Goal: Information Seeking & Learning: Learn about a topic

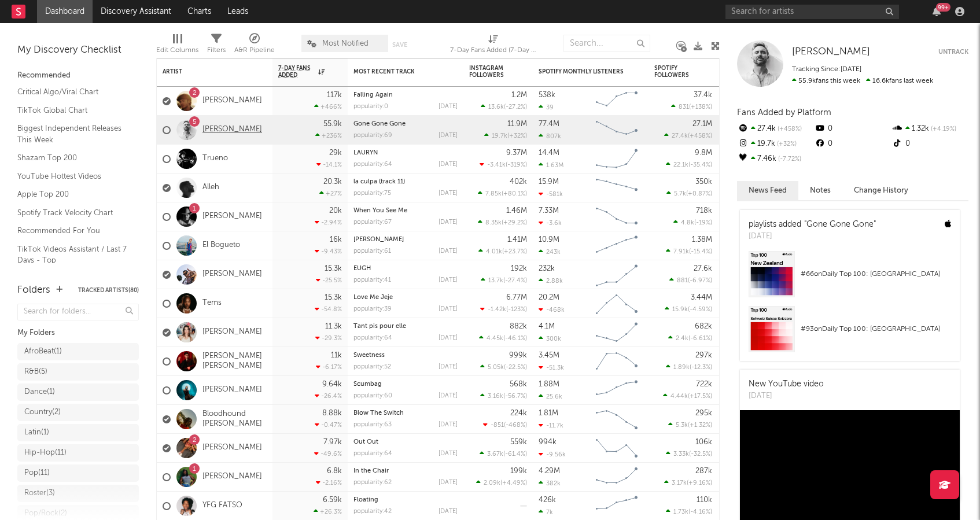
click at [230, 130] on link "[PERSON_NAME]" at bounding box center [232, 130] width 60 height 10
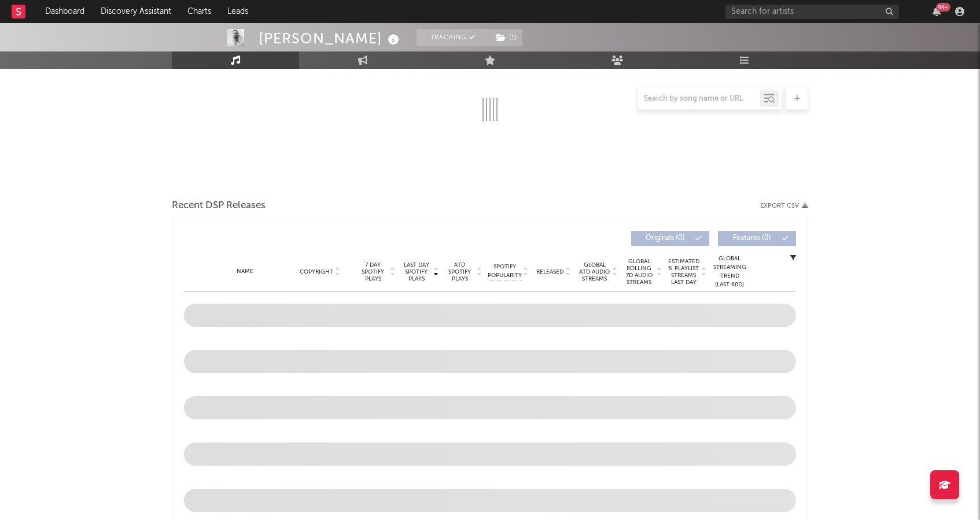
scroll to position [300, 0]
select select "6m"
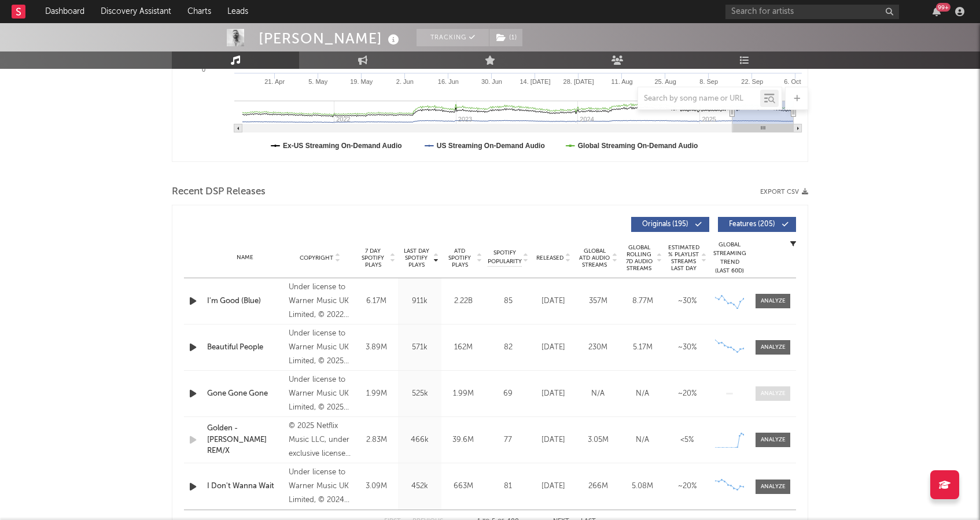
click at [784, 395] on div at bounding box center [773, 393] width 25 height 9
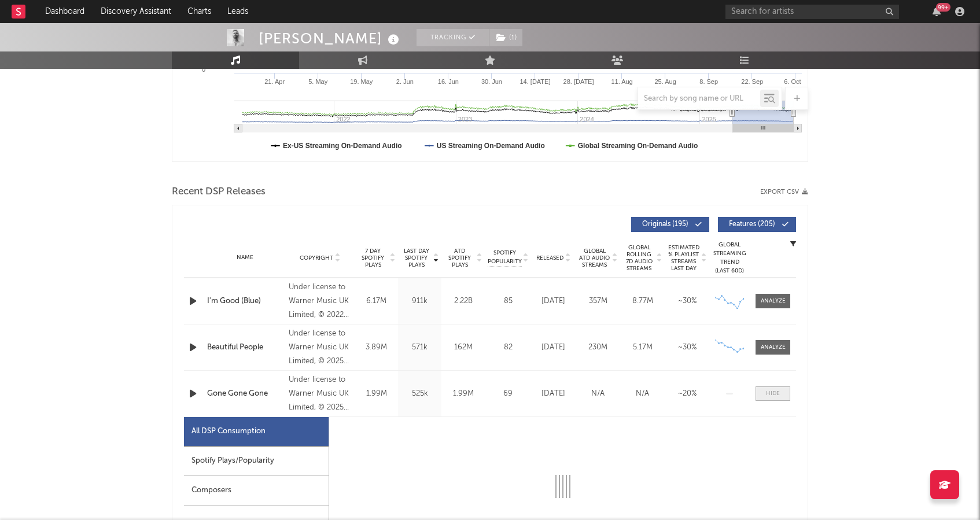
select select "1w"
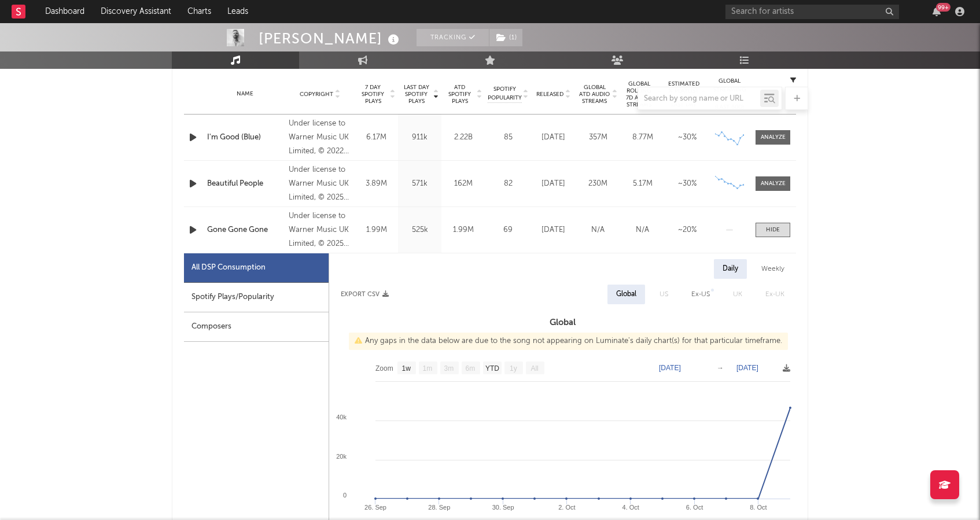
scroll to position [464, 0]
